Goal: Information Seeking & Learning: Find specific fact

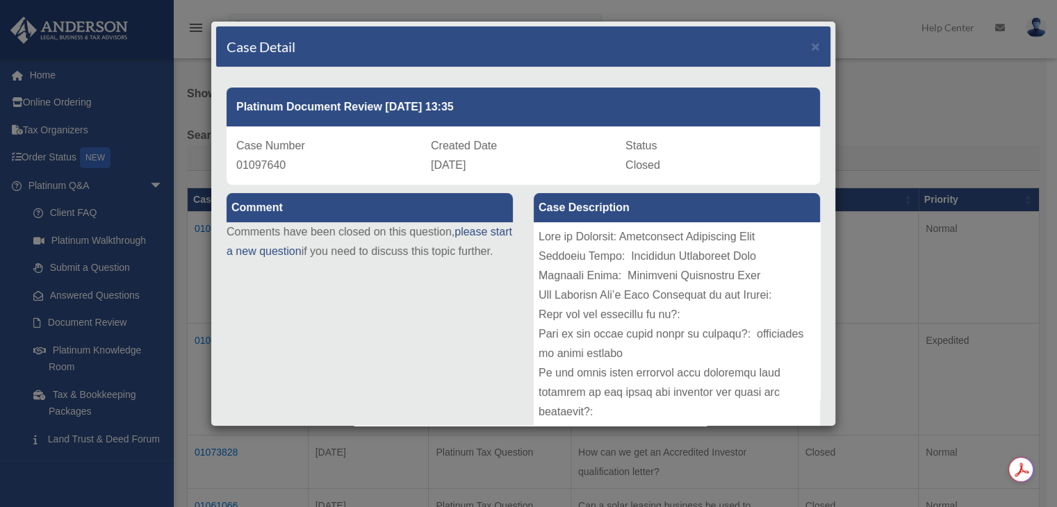
scroll to position [446, 0]
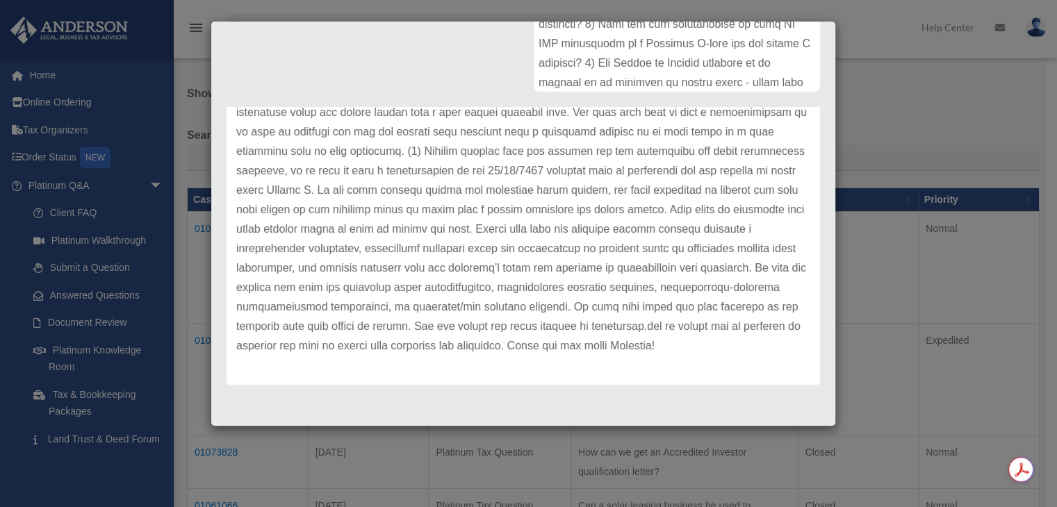
click at [478, 312] on p at bounding box center [523, 54] width 574 height 603
drag, startPoint x: 537, startPoint y: 209, endPoint x: 633, endPoint y: 214, distance: 96.1
click at [633, 214] on p at bounding box center [523, 54] width 574 height 603
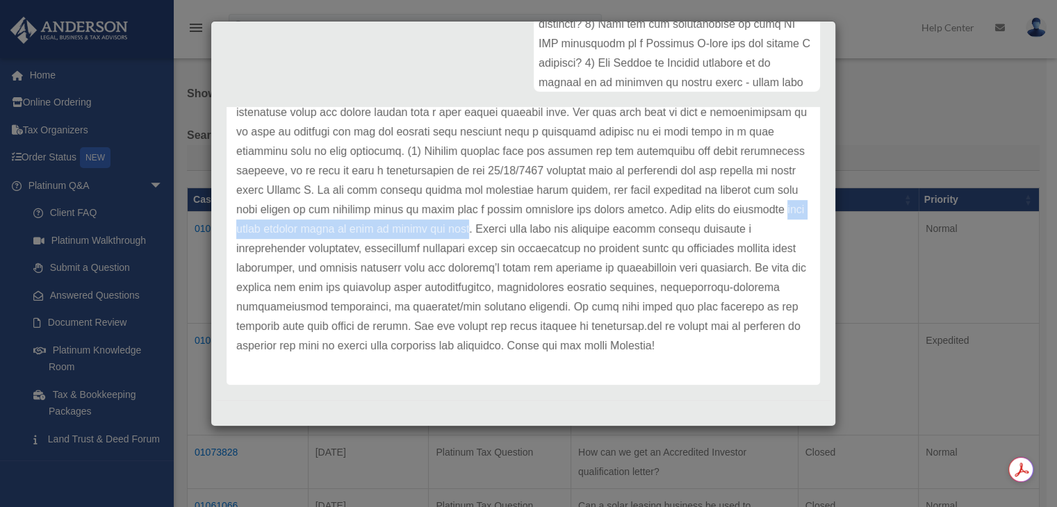
drag, startPoint x: 537, startPoint y: 211, endPoint x: 780, endPoint y: 212, distance: 243.3
click at [780, 212] on p at bounding box center [523, 54] width 574 height 603
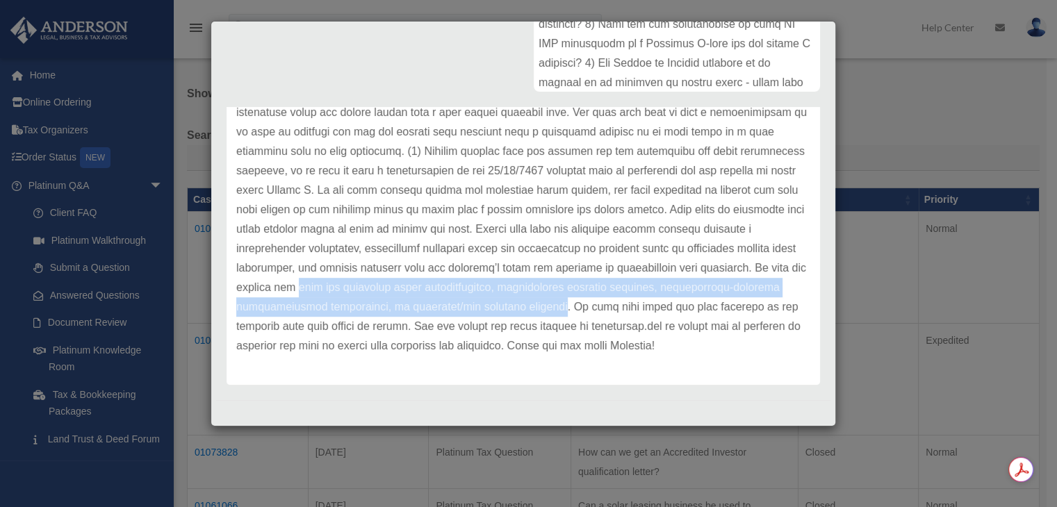
drag, startPoint x: 667, startPoint y: 268, endPoint x: 322, endPoint y: 298, distance: 346.8
click at [322, 298] on p at bounding box center [523, 54] width 574 height 603
copy p "need for potential legal representation, personalized document drafting, jurisd…"
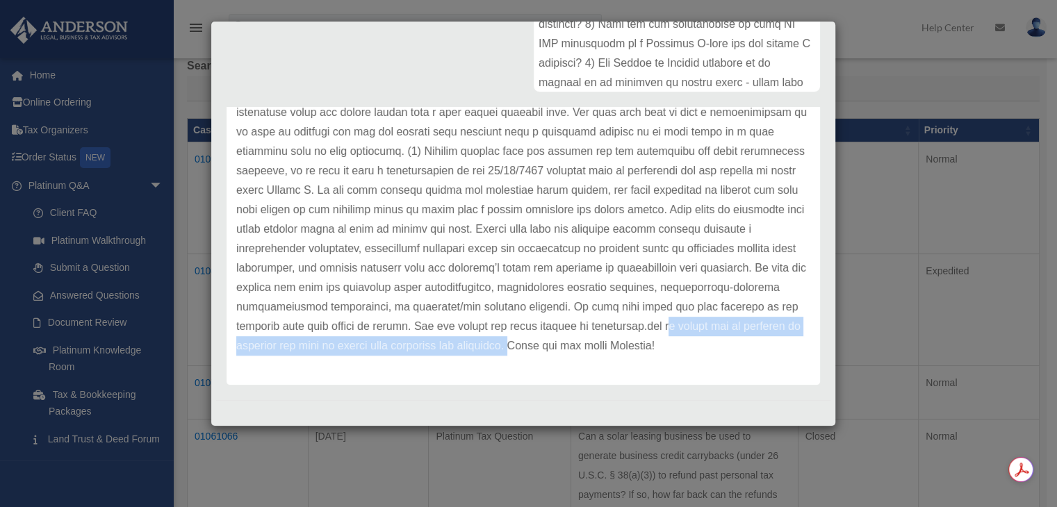
drag, startPoint x: 450, startPoint y: 326, endPoint x: 307, endPoint y: 340, distance: 143.9
click at [307, 340] on p at bounding box center [523, 54] width 574 height 603
copy p "o assist you in drafting or revising the note to ensure your interests are prot…"
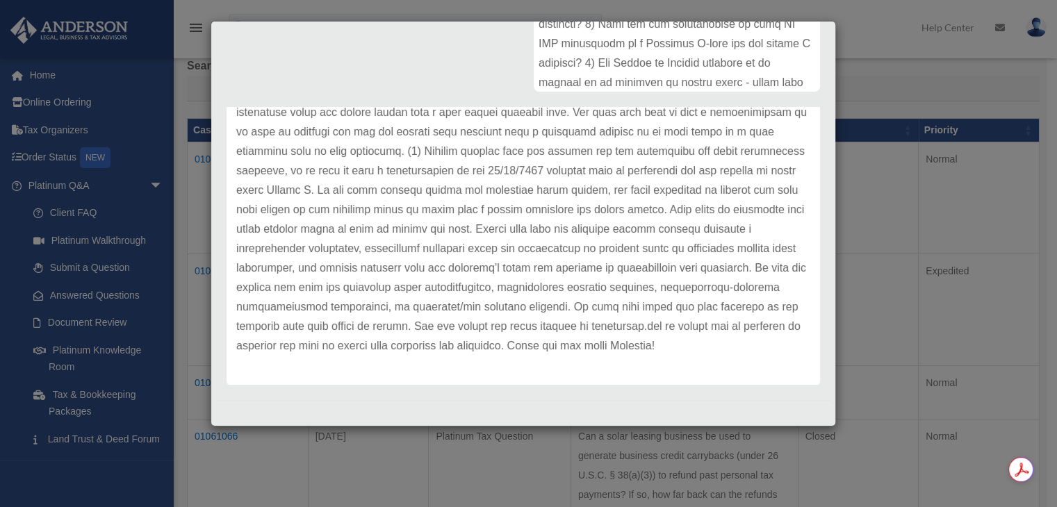
click at [890, 58] on div "Case Detail × Platinum Document Review [DATE] 13:35 Case Number 01097640 Create…" at bounding box center [528, 253] width 1057 height 507
